Goal: Task Accomplishment & Management: Complete application form

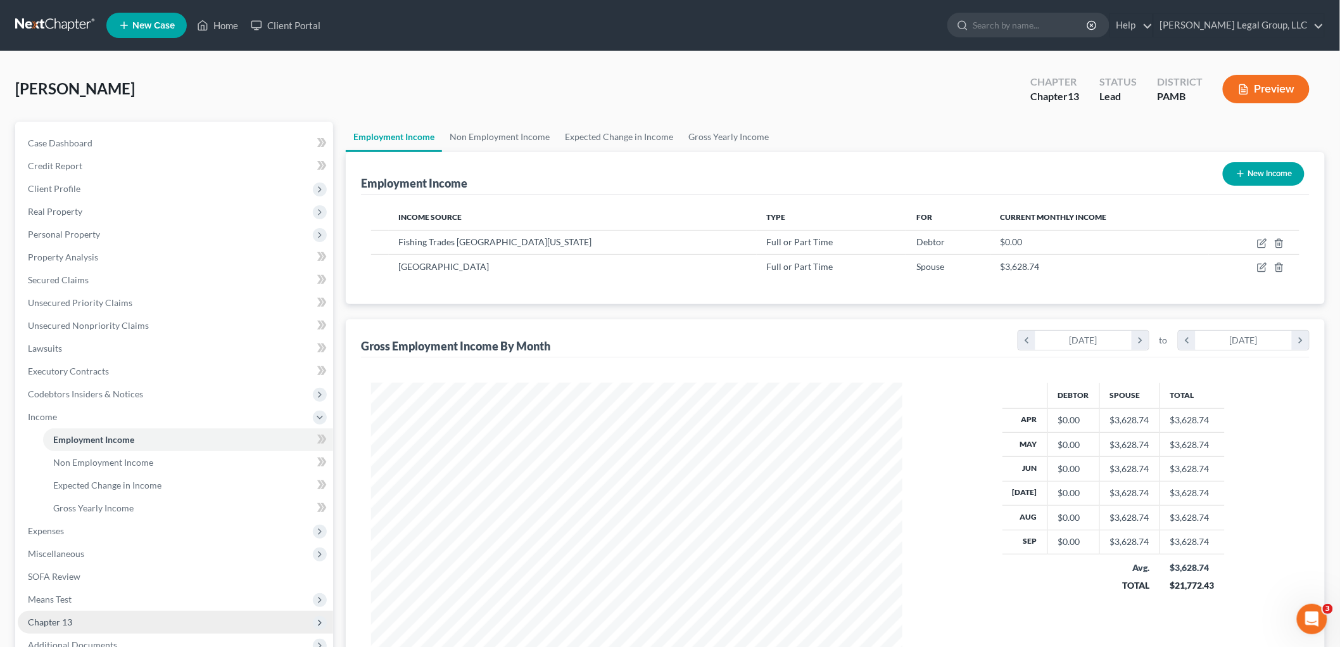
scroll to position [265, 556]
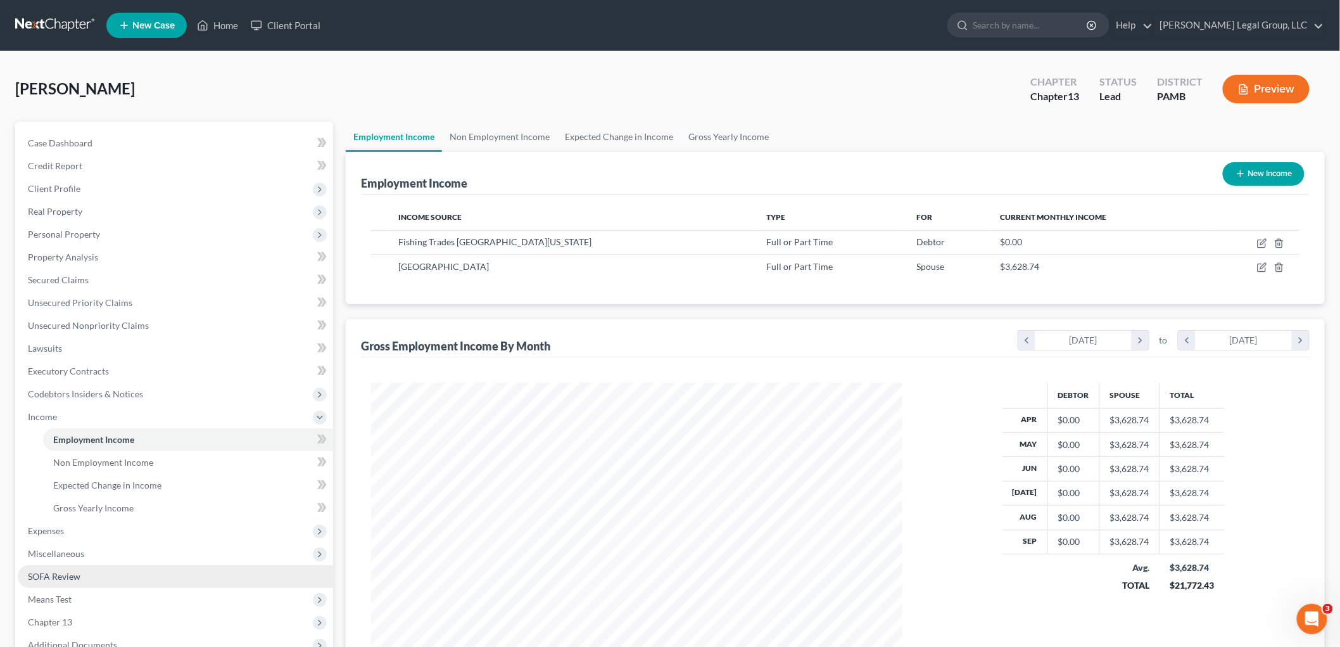
click at [83, 569] on link "SOFA Review" at bounding box center [175, 576] width 315 height 23
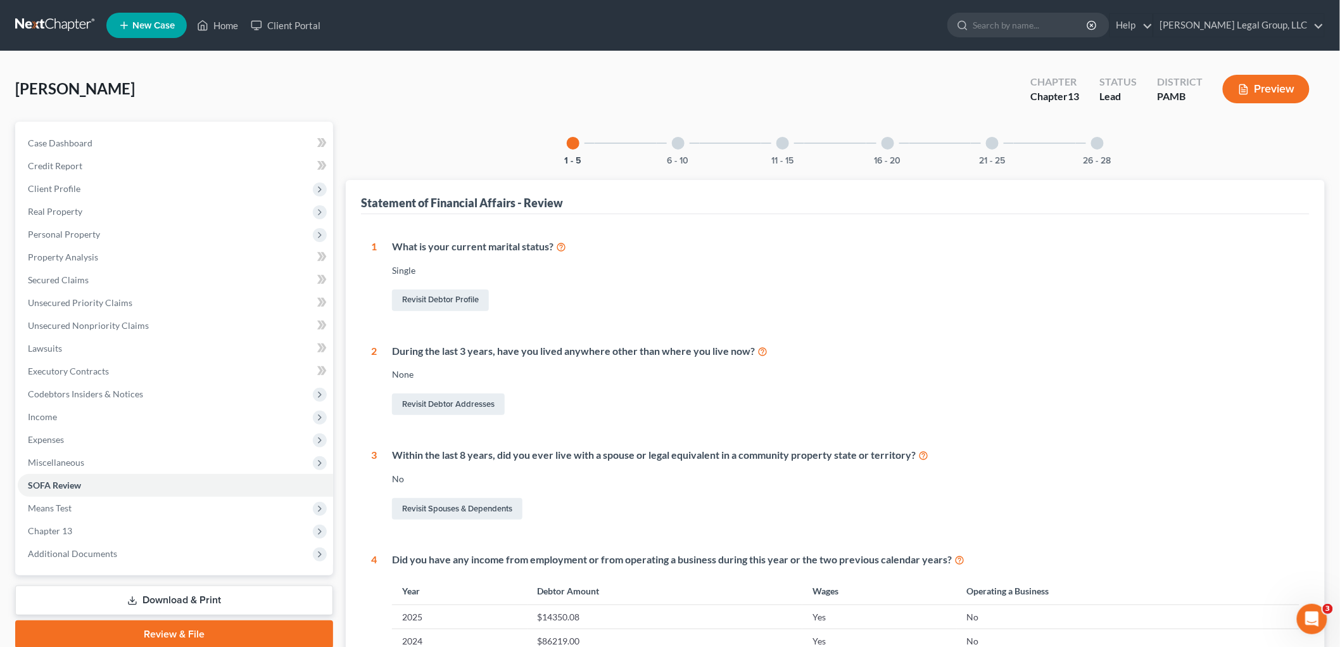
click at [692, 143] on div "6 - 10" at bounding box center [678, 143] width 43 height 43
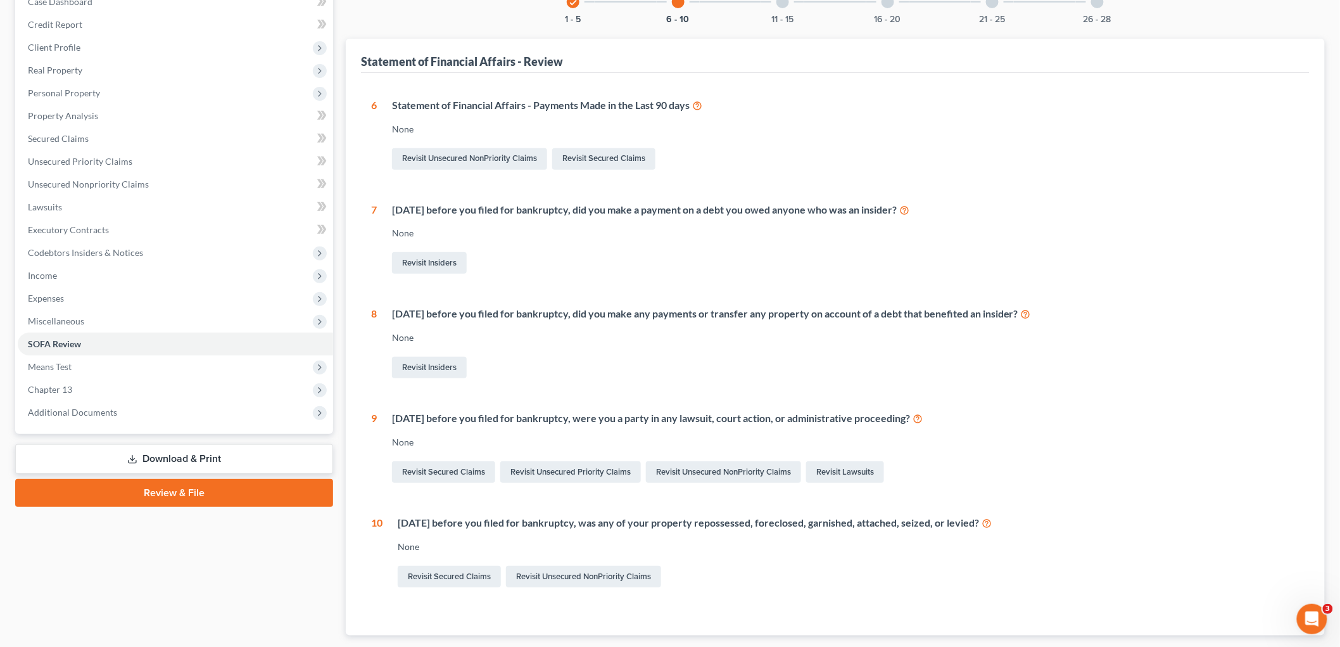
scroll to position [7, 0]
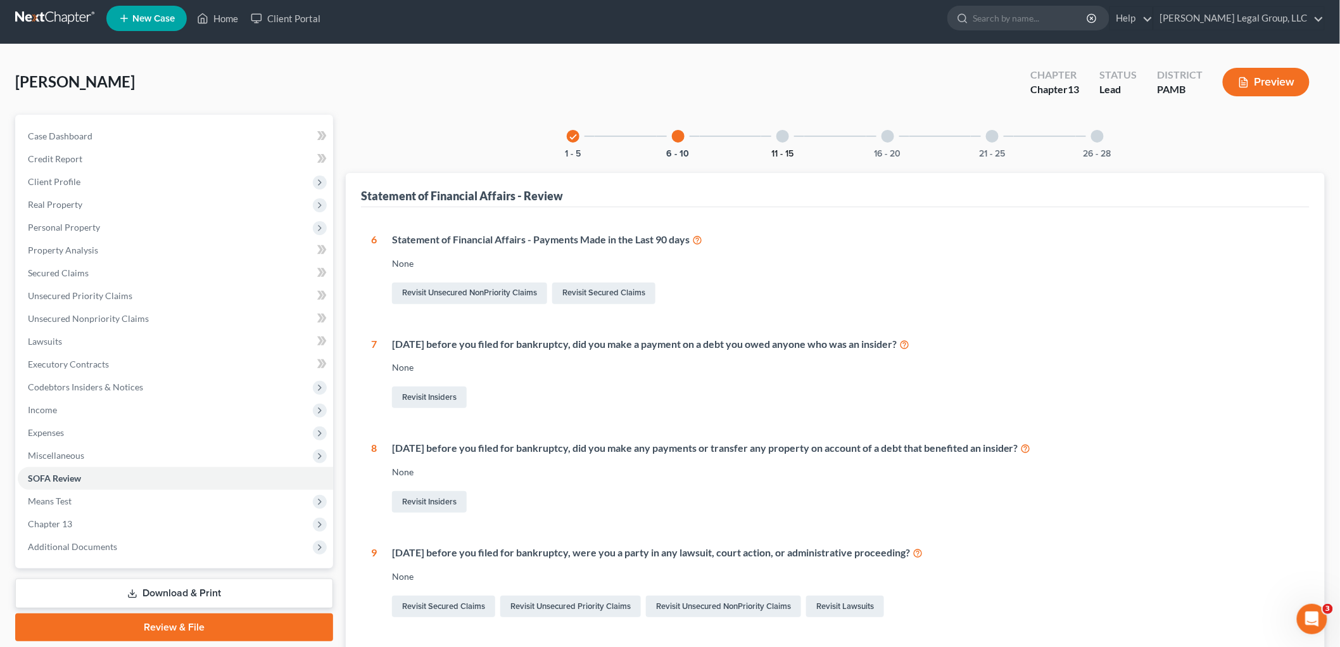
click at [788, 146] on div "11 - 15" at bounding box center [782, 136] width 43 height 43
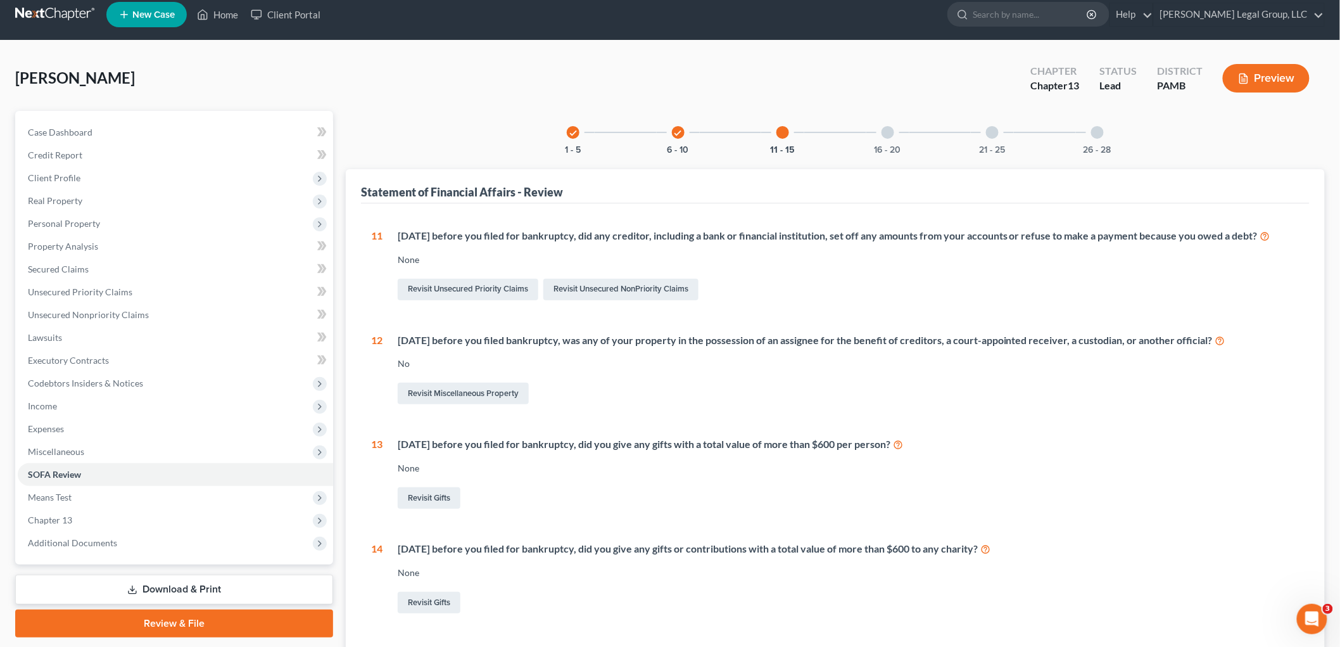
scroll to position [0, 0]
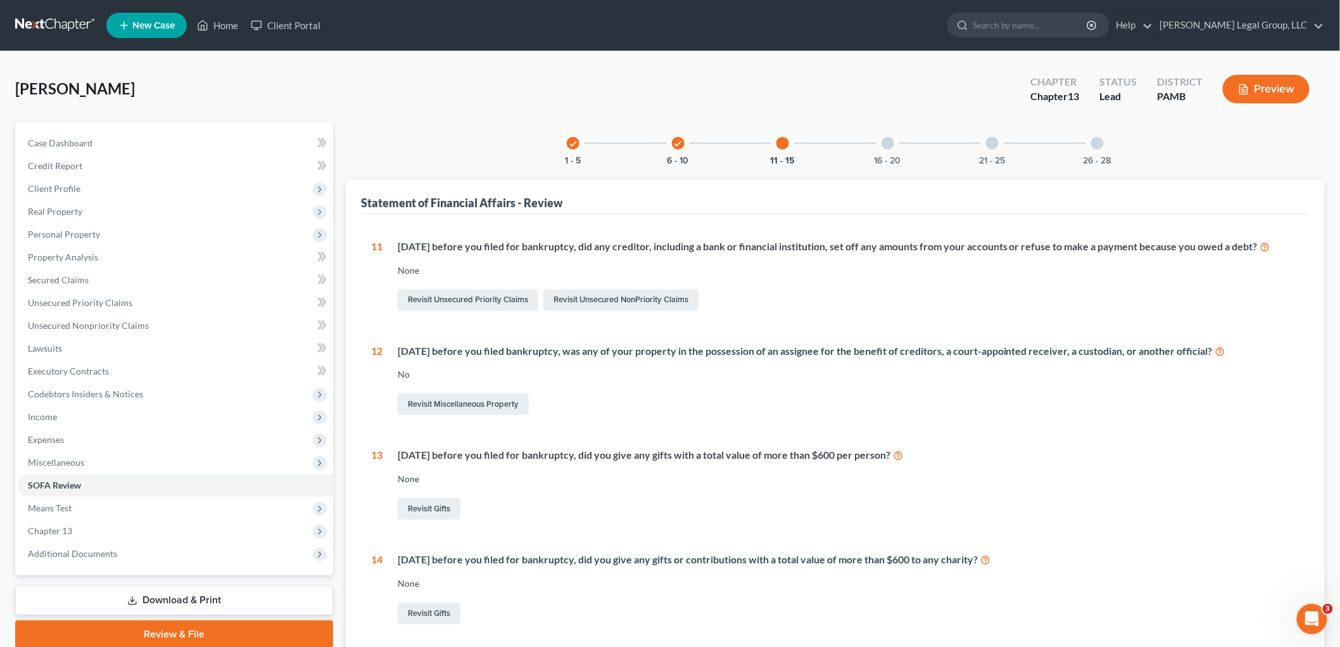
click at [902, 151] on div "16 - 20" at bounding box center [888, 143] width 43 height 43
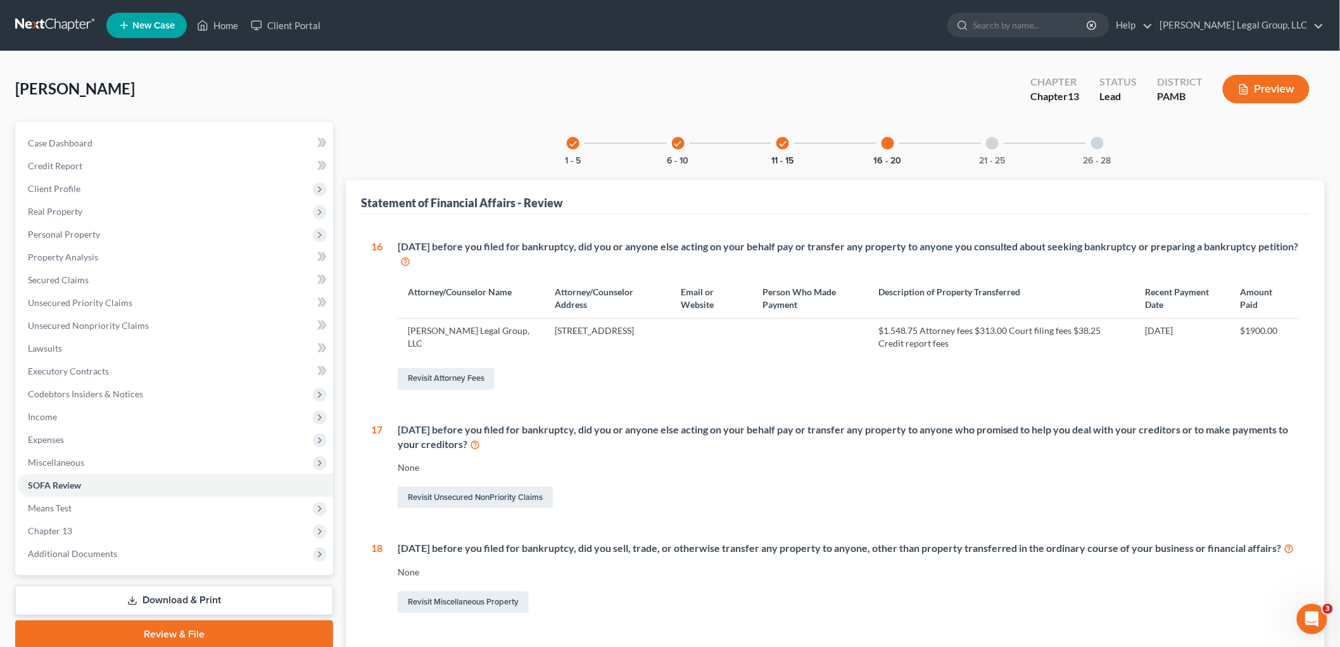
click at [772, 159] on button "11 - 15" at bounding box center [783, 160] width 22 height 9
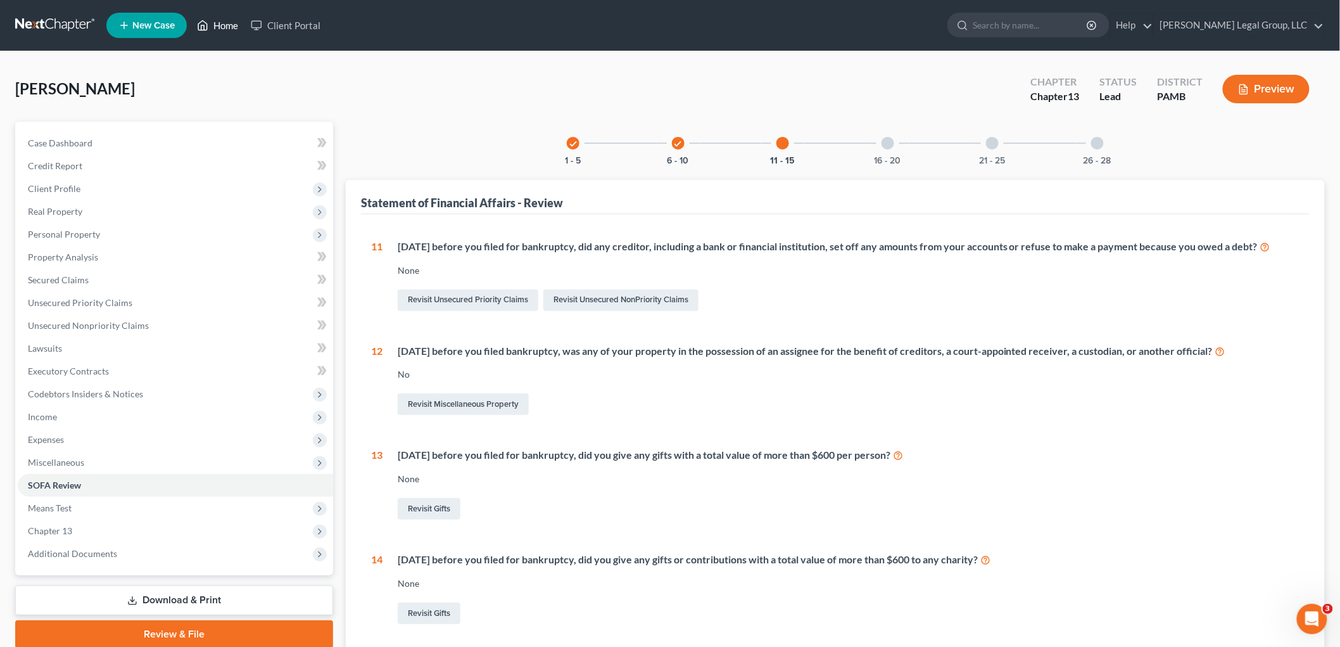
click at [214, 20] on link "Home" at bounding box center [218, 25] width 54 height 23
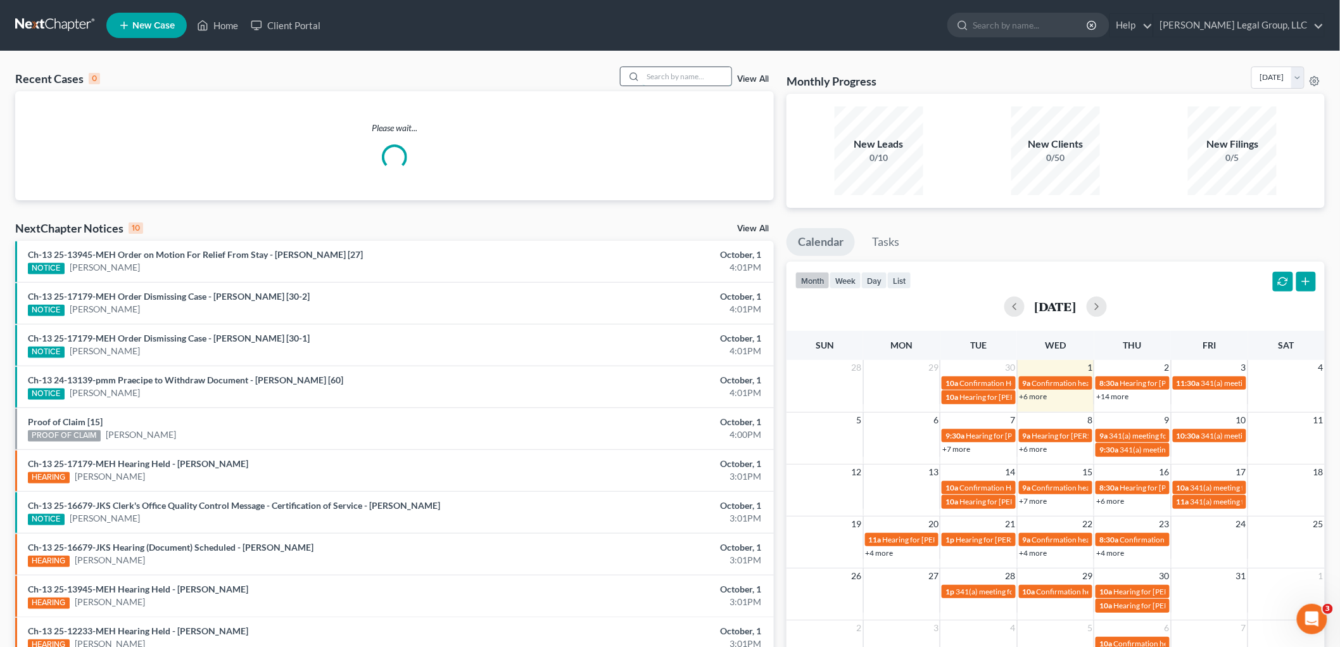
click at [701, 79] on input "search" at bounding box center [687, 76] width 89 height 18
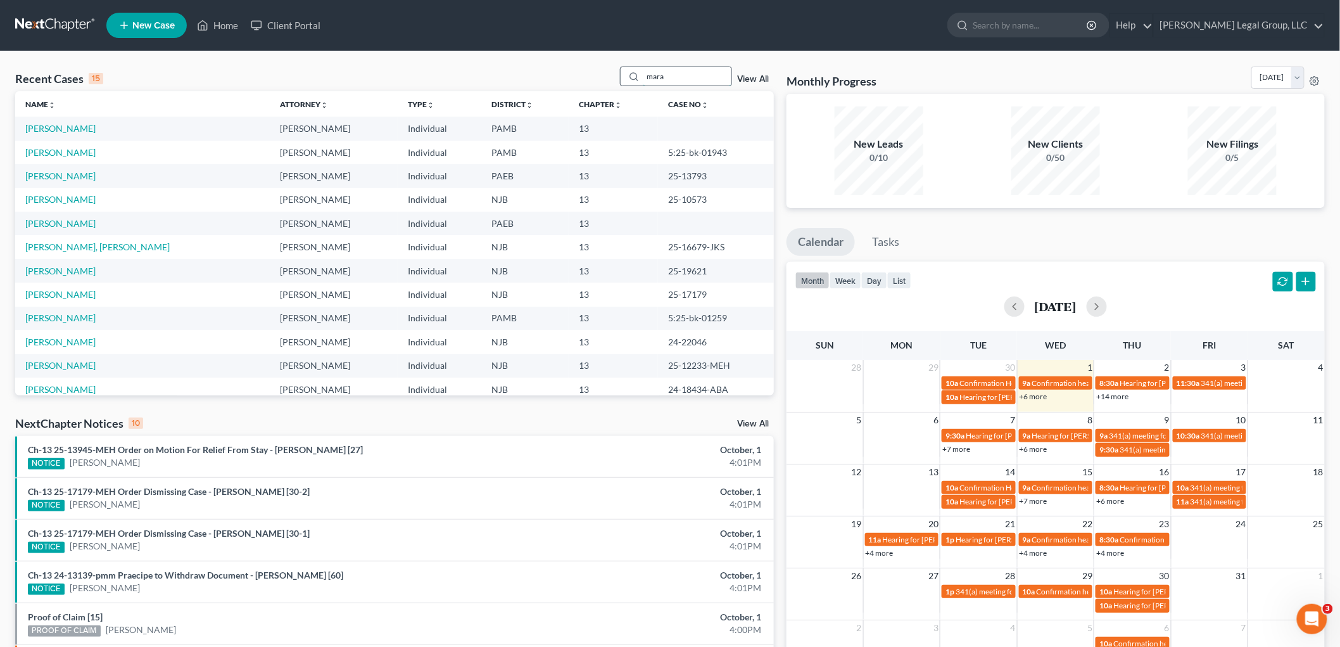
type input "mara"
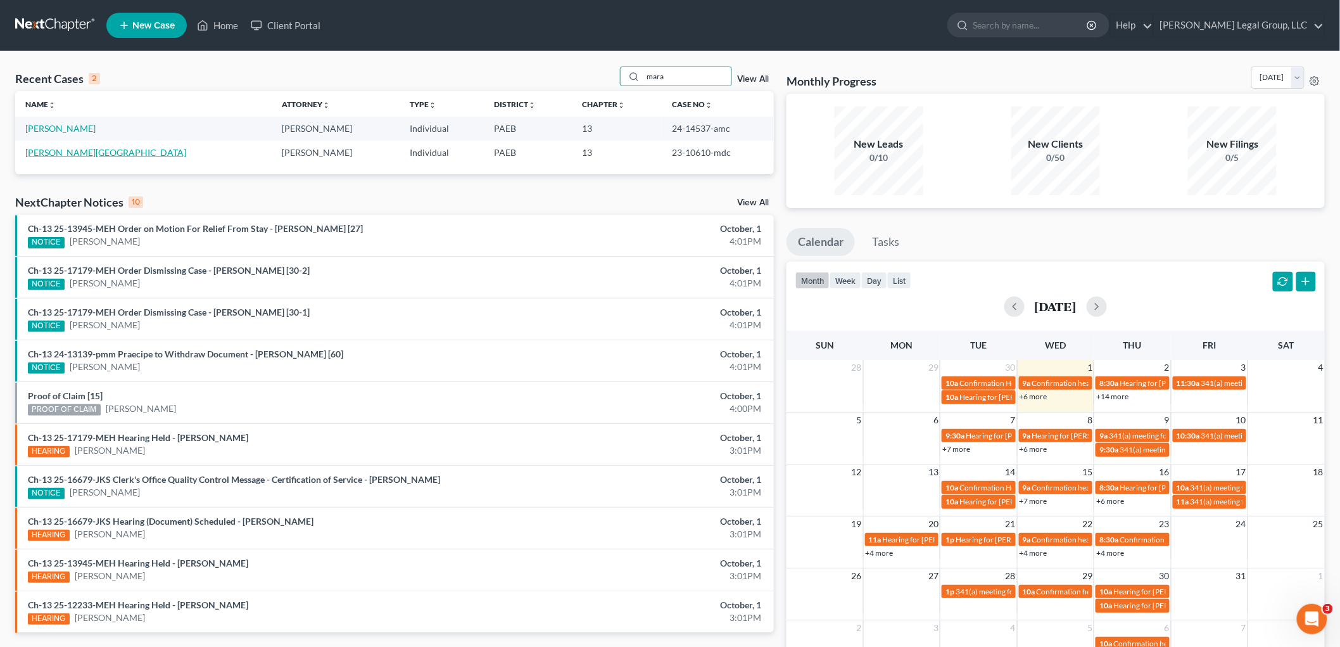
click at [67, 150] on link "[PERSON_NAME][GEOGRAPHIC_DATA]" at bounding box center [105, 152] width 161 height 11
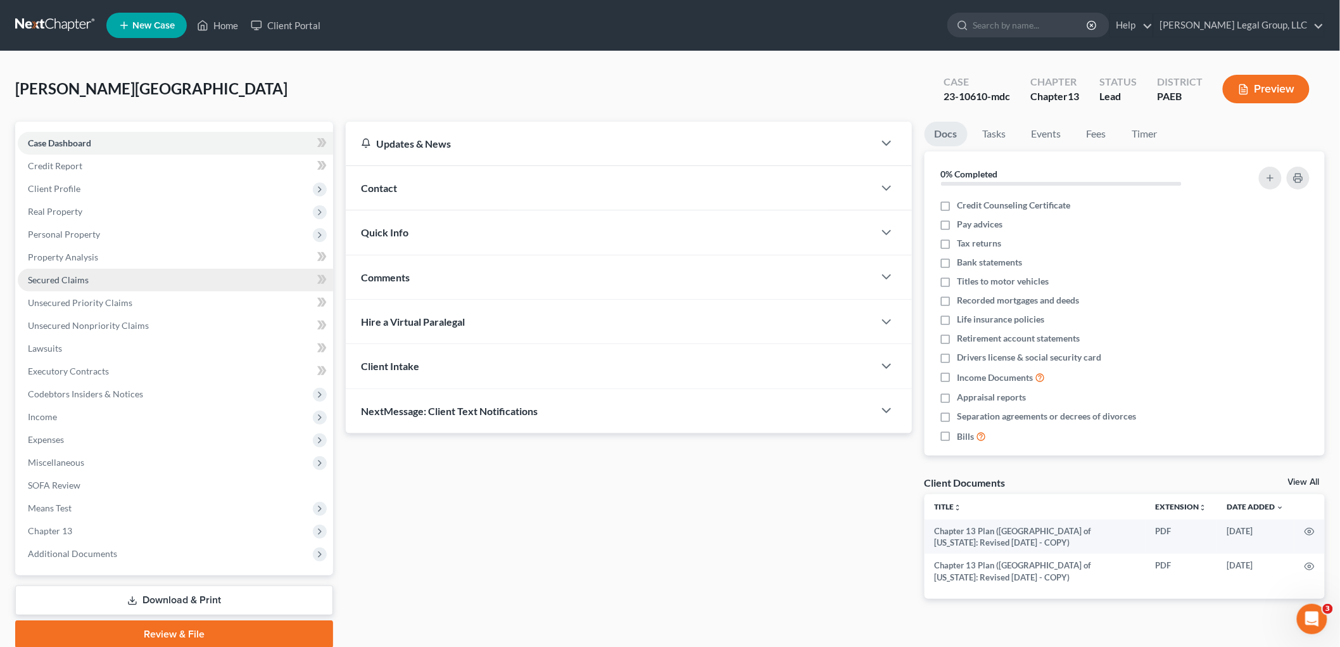
click at [75, 279] on span "Secured Claims" at bounding box center [58, 279] width 61 height 11
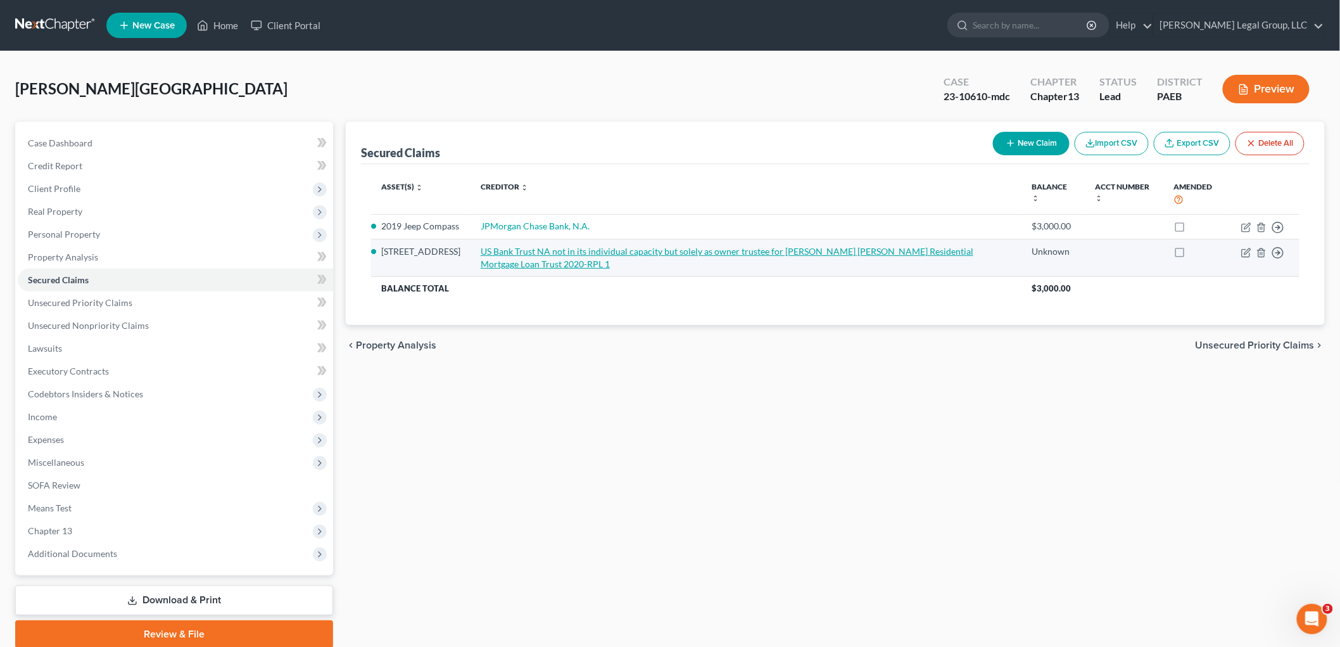
click at [514, 264] on link "US Bank Trust NA not in its individual capacity but solely as owner trustee for…" at bounding box center [727, 257] width 493 height 23
select select "2"
select select "0"
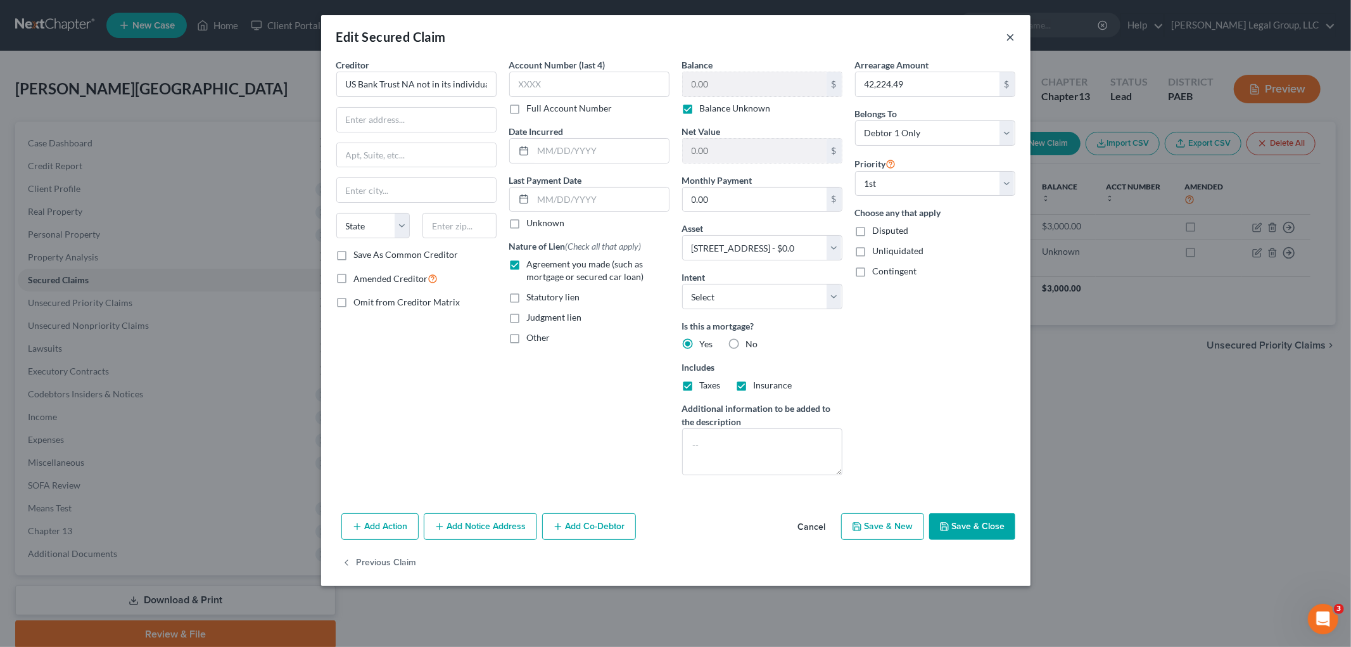
click at [1010, 35] on button "×" at bounding box center [1011, 36] width 9 height 15
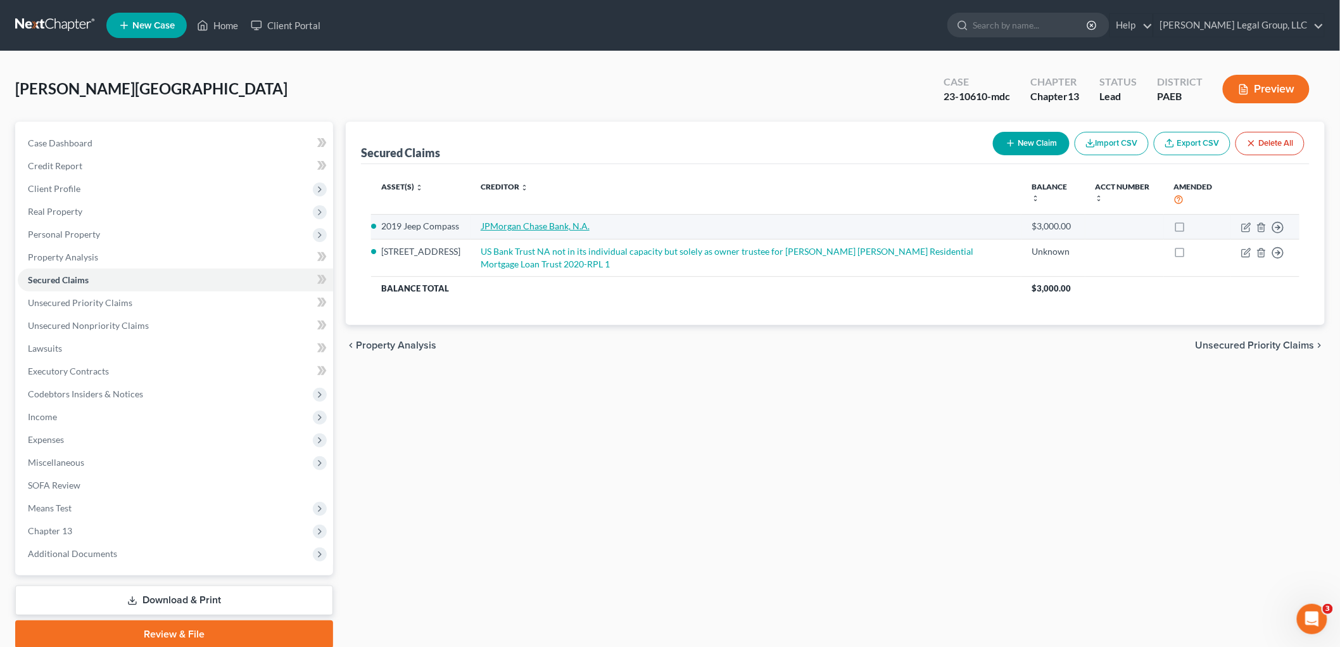
click at [542, 224] on link "JPMorgan Chase Bank, N.A." at bounding box center [535, 225] width 109 height 11
select select "3"
select select "0"
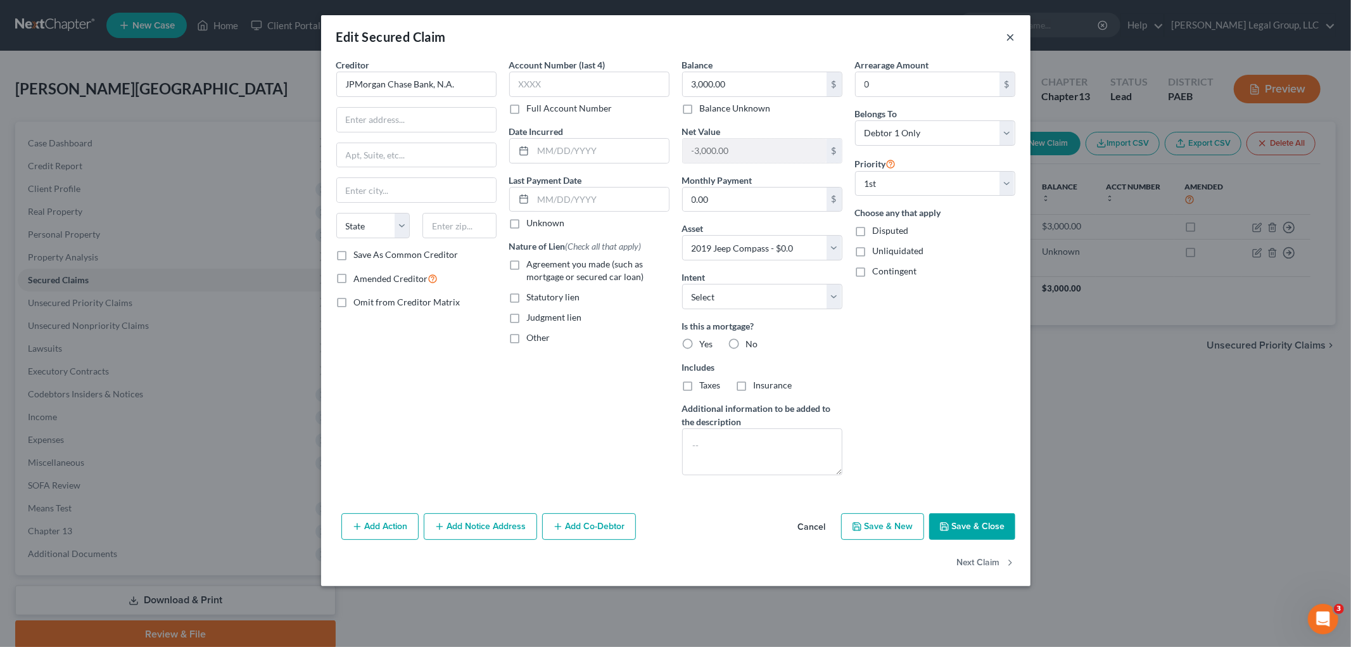
click at [1012, 34] on button "×" at bounding box center [1011, 36] width 9 height 15
